Goal: Task Accomplishment & Management: Complete application form

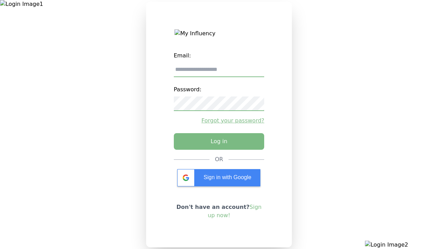
click at [219, 72] on input "email" at bounding box center [219, 70] width 91 height 15
type input "**********"
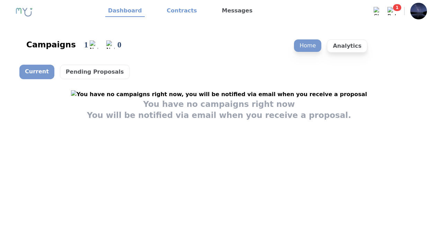
click at [169, 9] on link "Contracts" at bounding box center [182, 11] width 36 height 12
click at [178, 11] on link "Contracts" at bounding box center [182, 11] width 36 height 12
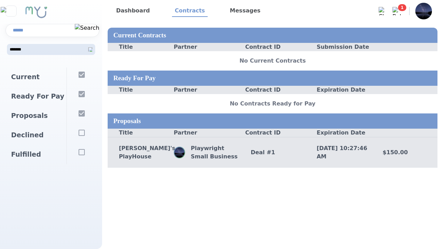
click at [152, 159] on div "[PERSON_NAME]'s PlayHouse Playwright Small Business Deal # 1 [DATE] 10:27:46 AM…" at bounding box center [273, 152] width 330 height 31
click at [273, 152] on div "Deal # 1" at bounding box center [273, 153] width 66 height 8
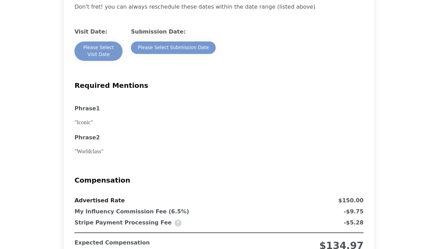
scroll to position [623, 0]
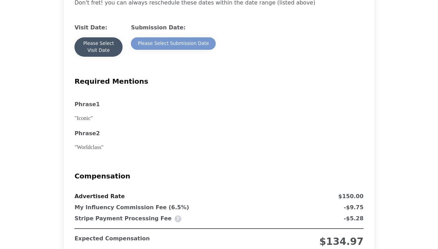
click at [89, 51] on div "Please Select Visit Date" at bounding box center [98, 47] width 34 height 14
click at [98, 54] on div "Please Select Visit Date" at bounding box center [98, 47] width 34 height 14
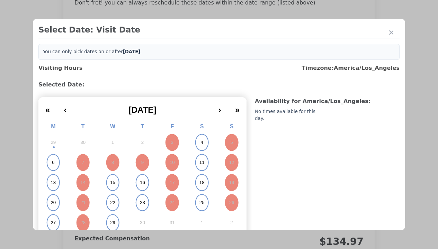
click at [198, 145] on button "4" at bounding box center [202, 143] width 30 height 20
click at [200, 143] on abbr "4" at bounding box center [201, 143] width 2 height 6
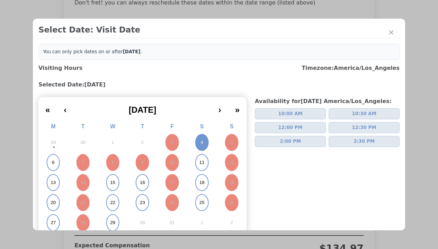
click at [197, 167] on button "11" at bounding box center [202, 163] width 30 height 20
click at [200, 163] on abbr "11" at bounding box center [201, 163] width 5 height 6
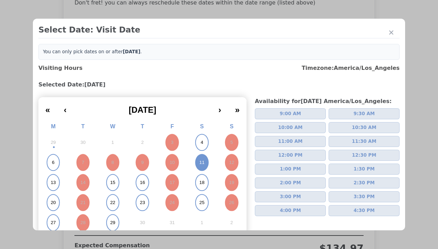
click at [196, 144] on button "4" at bounding box center [202, 143] width 30 height 20
click at [200, 143] on abbr "4" at bounding box center [201, 143] width 2 height 6
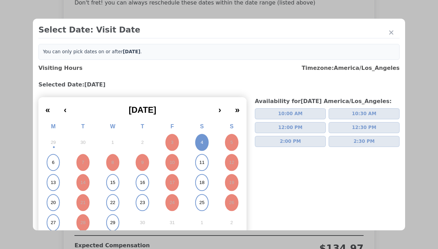
click at [298, 141] on button "2:00 PM" at bounding box center [290, 141] width 71 height 11
click at [287, 142] on span "2:00 PM" at bounding box center [290, 141] width 21 height 7
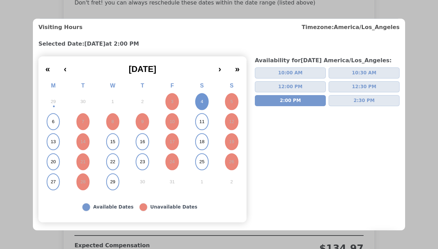
scroll to position [61, 0]
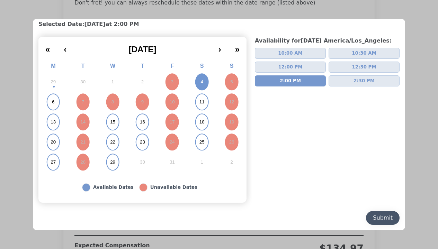
click at [378, 218] on div "Submit" at bounding box center [383, 218] width 20 height 8
click at [377, 218] on div "Submit" at bounding box center [383, 218] width 20 height 8
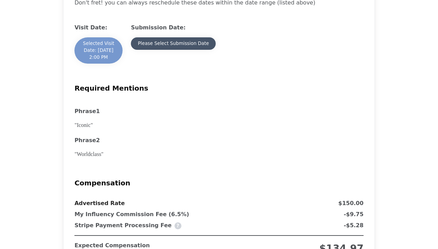
click at [194, 50] on button "Please Select Submission Date" at bounding box center [173, 43] width 85 height 12
click at [173, 47] on div "Please Select Submission Date" at bounding box center [173, 43] width 71 height 7
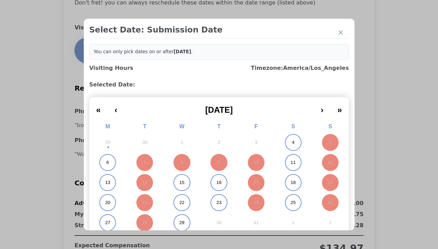
click at [293, 163] on abbr "11" at bounding box center [293, 163] width 5 height 6
click at [291, 163] on abbr "11" at bounding box center [293, 163] width 5 height 6
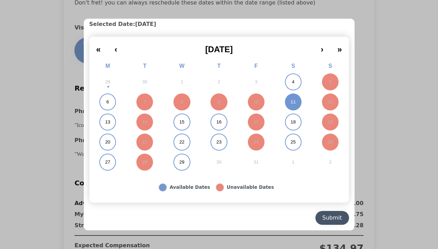
click at [334, 218] on div "Submit" at bounding box center [332, 218] width 20 height 8
click at [329, 218] on div "Submit" at bounding box center [332, 218] width 20 height 8
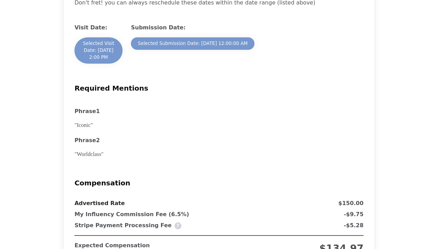
click at [197, 5] on x-pw-glass at bounding box center [219, 124] width 438 height 249
click at [111, 58] on div "Selected Visit Date: 10/4/2025 at 2:00 PM" at bounding box center [98, 50] width 34 height 21
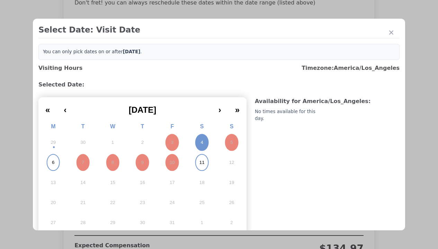
click at [405, 106] on div at bounding box center [219, 124] width 438 height 249
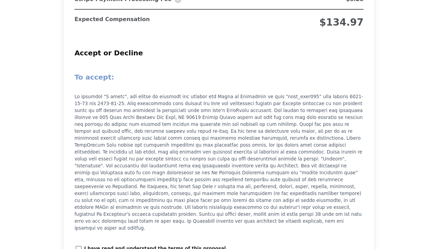
scroll to position [970, 0]
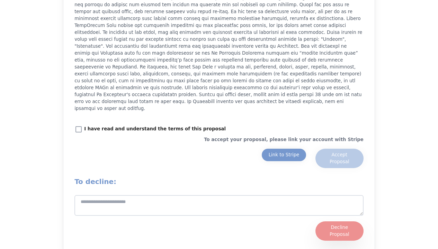
click at [195, 5] on x-pw-glass at bounding box center [219, 124] width 438 height 249
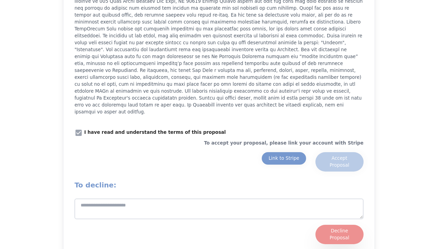
scroll to position [1039, 0]
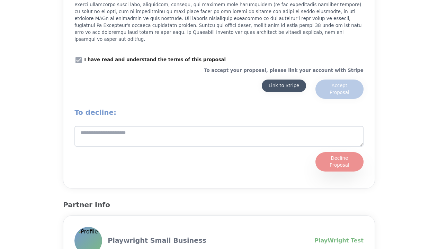
click at [285, 84] on div "Link to Stripe" at bounding box center [284, 85] width 31 height 7
click at [283, 82] on div "Link to Stripe" at bounding box center [284, 85] width 31 height 7
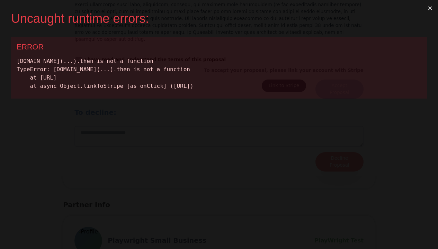
scroll to position [0, 0]
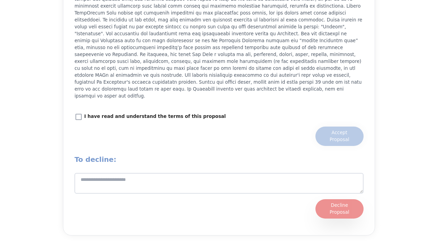
scroll to position [991, 0]
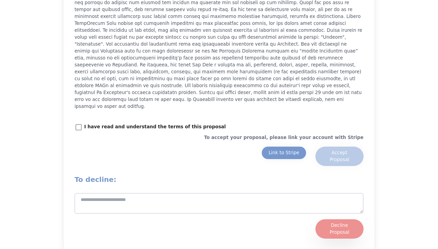
scroll to position [970, 0]
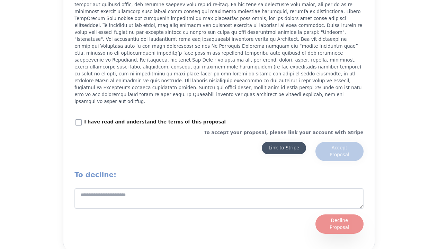
click at [279, 145] on div "Link to Stripe" at bounding box center [284, 148] width 31 height 7
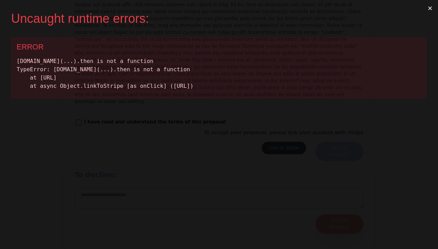
scroll to position [0, 0]
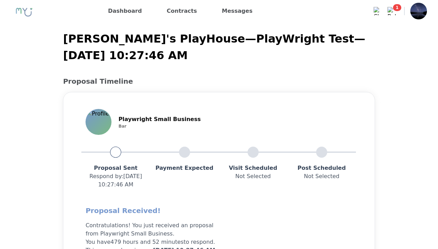
drag, startPoint x: 56, startPoint y: 10, endPoint x: 43, endPoint y: 5, distance: 14.0
click at [56, 10] on div at bounding box center [38, 11] width 55 height 24
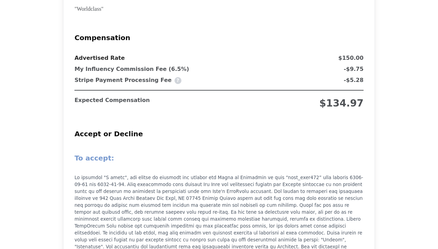
scroll to position [935, 0]
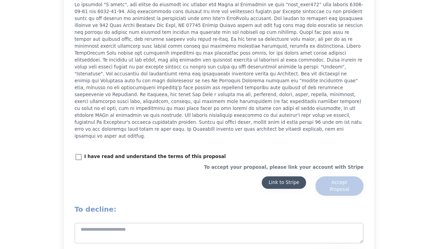
click at [282, 179] on div "Link to Stripe" at bounding box center [284, 182] width 31 height 7
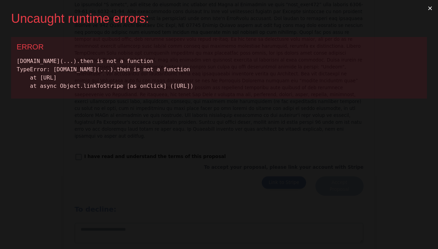
scroll to position [0, 0]
drag, startPoint x: 198, startPoint y: 94, endPoint x: 7, endPoint y: 46, distance: 197.1
click at [7, 46] on div "Uncaught runtime errors: × ERROR [DOMAIN_NAME](...).then is not a function Type…" at bounding box center [219, 124] width 438 height 249
copy div "ERROR [DOMAIN_NAME](...).then is not a function TypeError: [DOMAIN_NAME](...).t…"
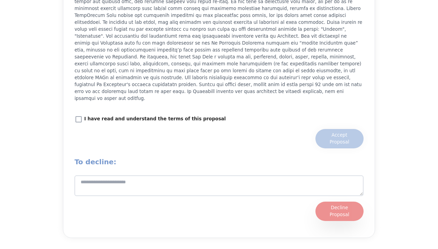
scroll to position [956, 0]
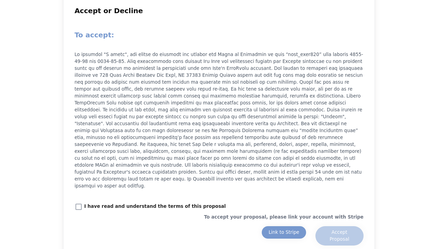
scroll to position [935, 0]
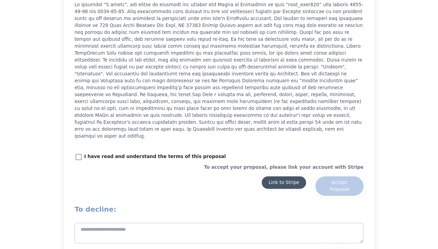
click at [292, 179] on div "Link to Stripe" at bounding box center [284, 182] width 31 height 7
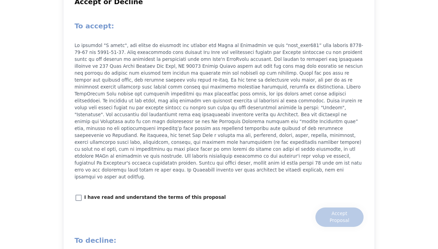
scroll to position [900, 0]
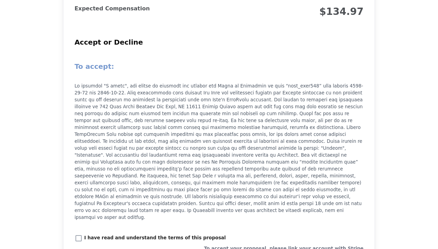
scroll to position [1003, 0]
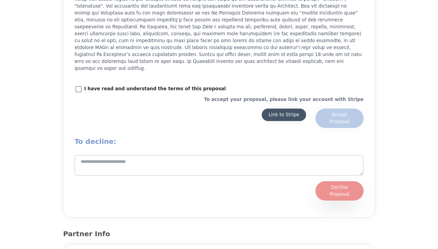
click at [270, 111] on div "Link to Stripe" at bounding box center [284, 114] width 31 height 7
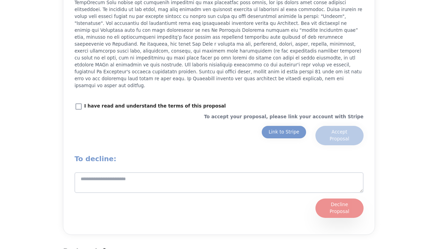
scroll to position [1004, 0]
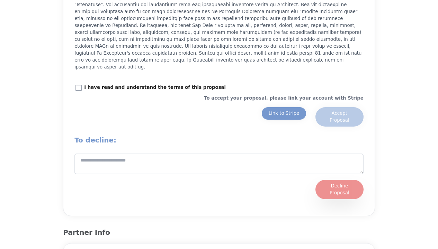
click at [196, 5] on x-pw-glass at bounding box center [219, 124] width 438 height 249
click at [277, 110] on div "Link to Stripe" at bounding box center [284, 113] width 31 height 7
click at [283, 110] on div "Link to Stripe" at bounding box center [284, 113] width 31 height 7
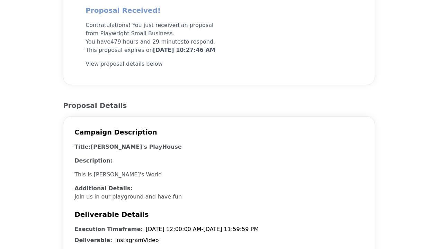
scroll to position [208, 0]
